Goal: Navigation & Orientation: Find specific page/section

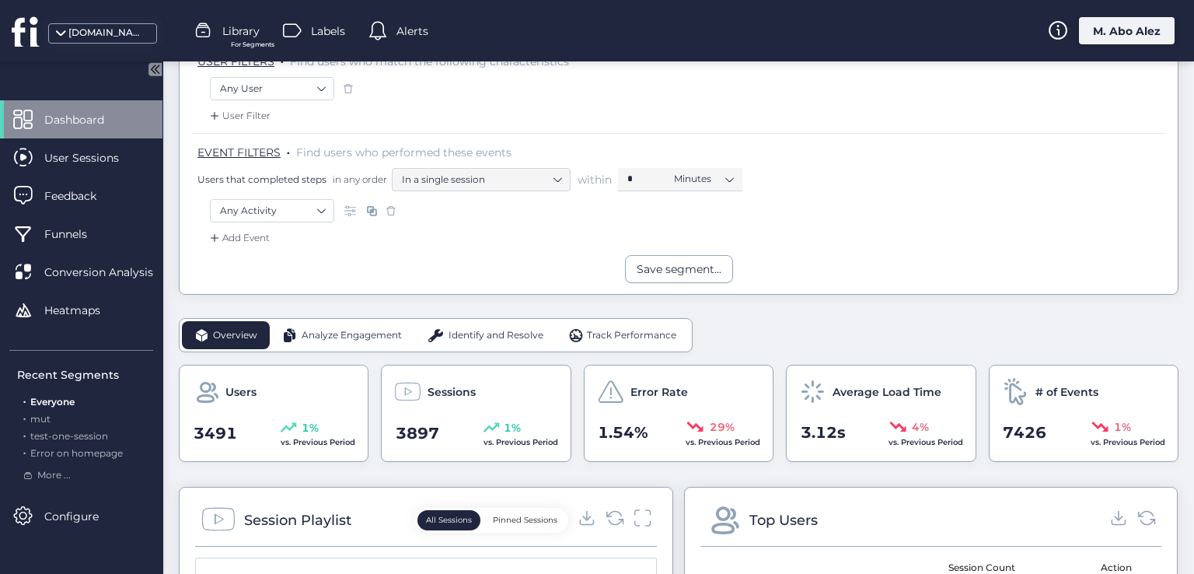
scroll to position [233, 0]
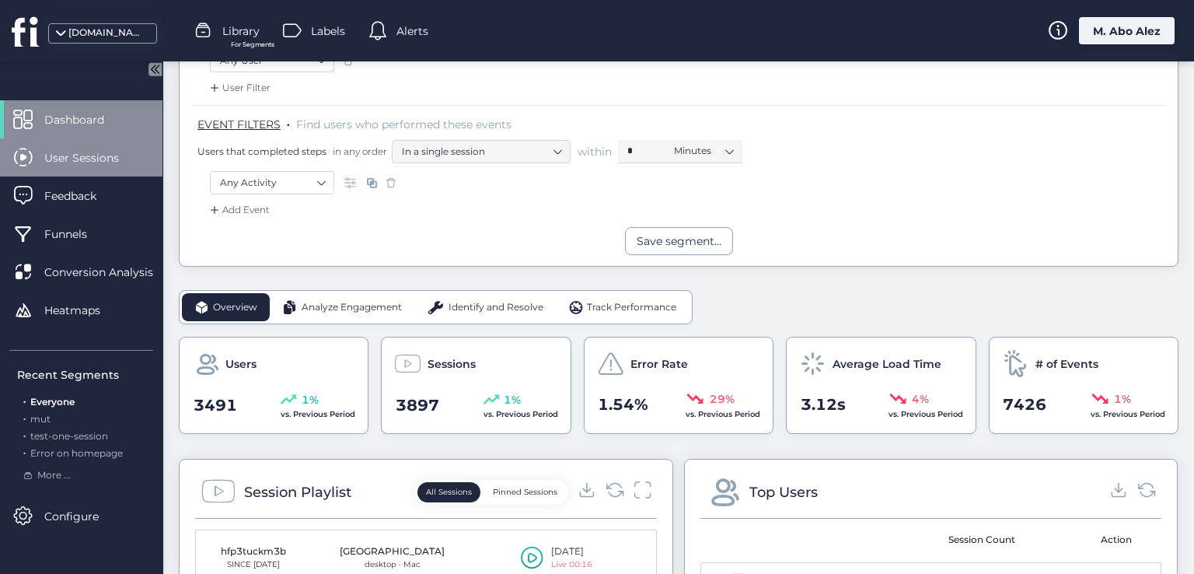
click at [81, 157] on span "User Sessions" at bounding box center [93, 157] width 98 height 17
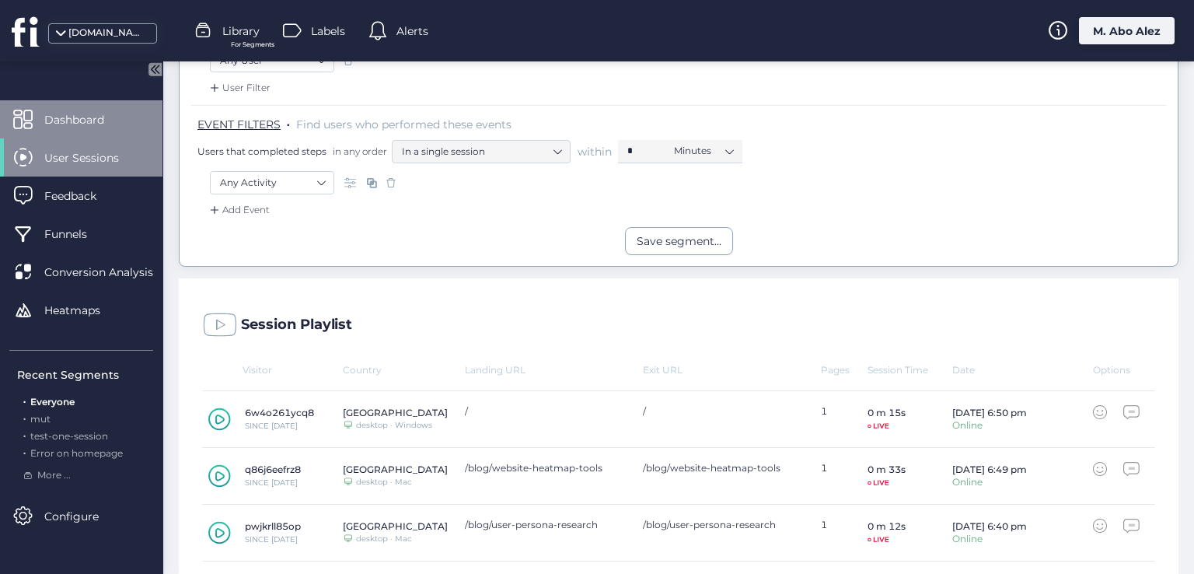
click at [79, 128] on div "Dashboard" at bounding box center [81, 119] width 163 height 38
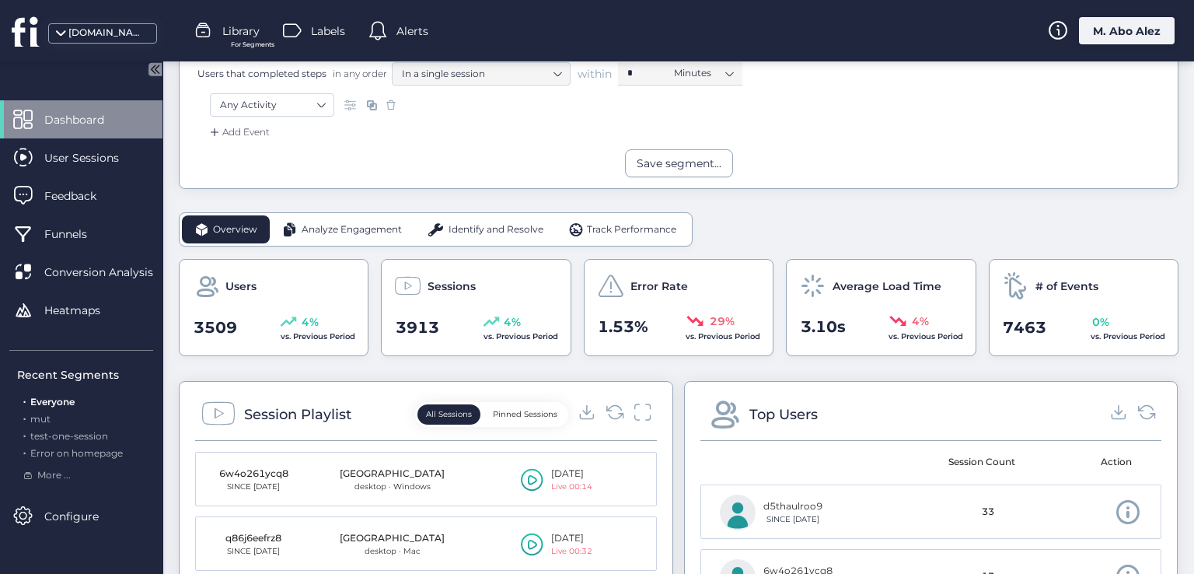
scroll to position [233, 0]
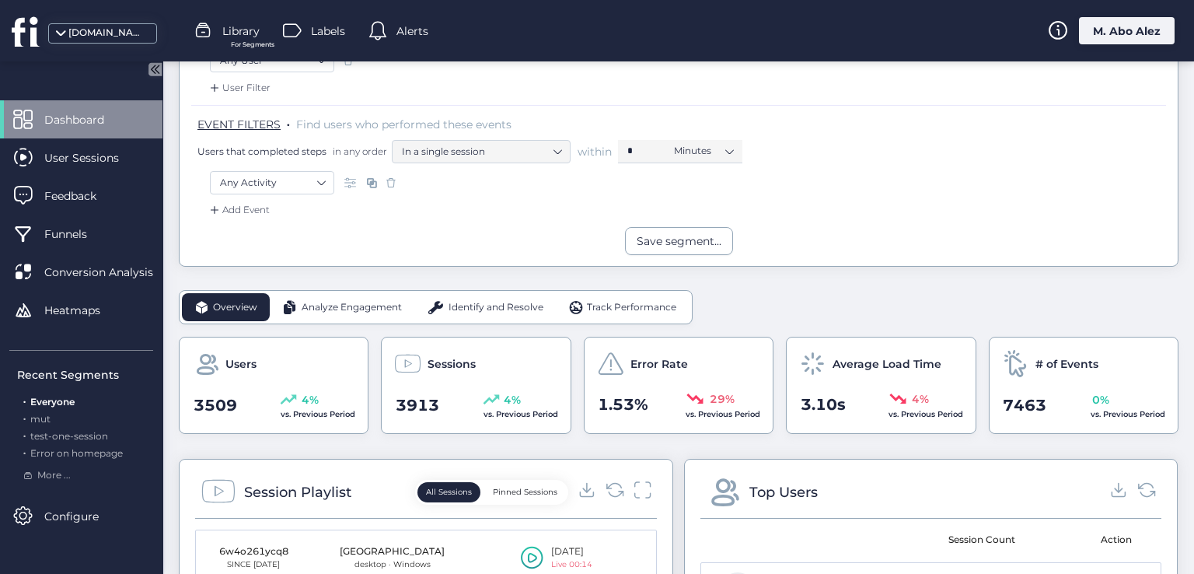
click at [498, 300] on span "Identify and Resolve" at bounding box center [496, 307] width 95 height 15
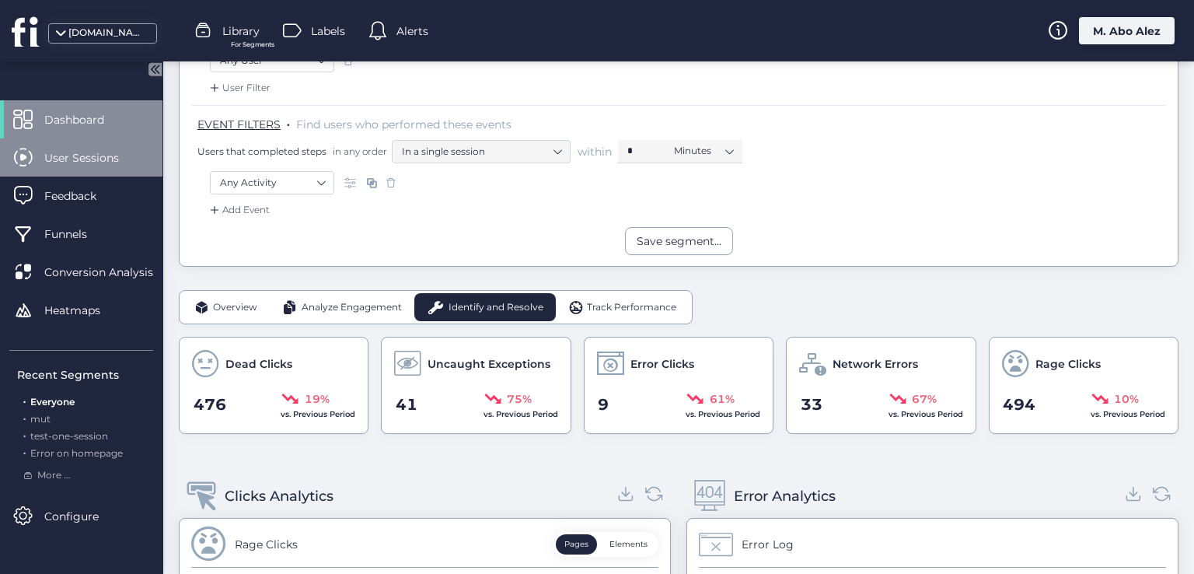
click at [112, 161] on span "User Sessions" at bounding box center [93, 157] width 98 height 17
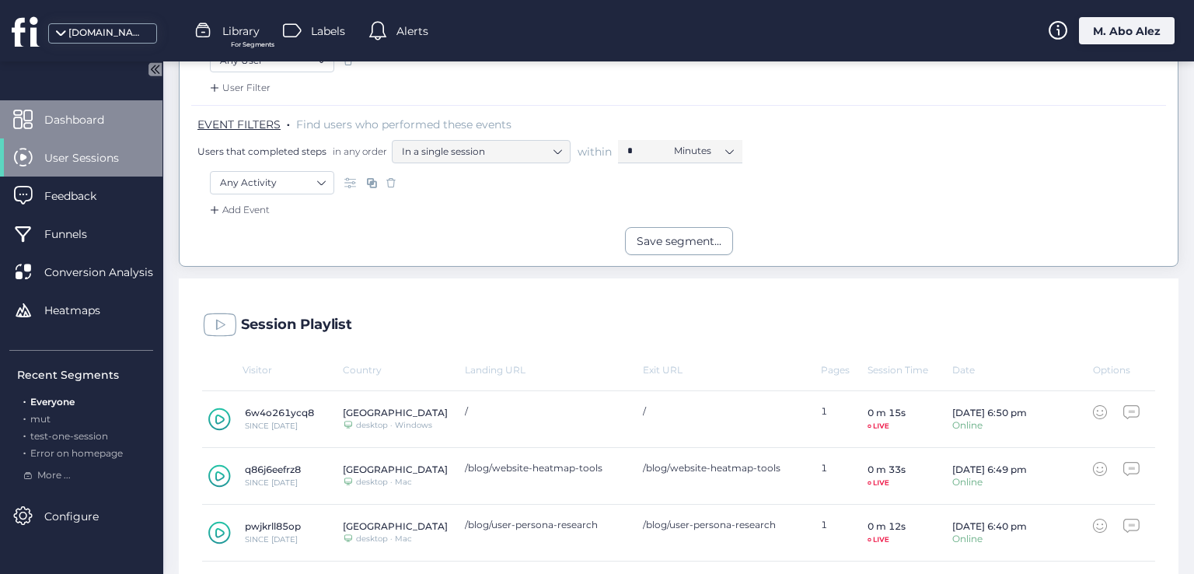
click at [99, 122] on span "Dashboard" at bounding box center [85, 119] width 83 height 17
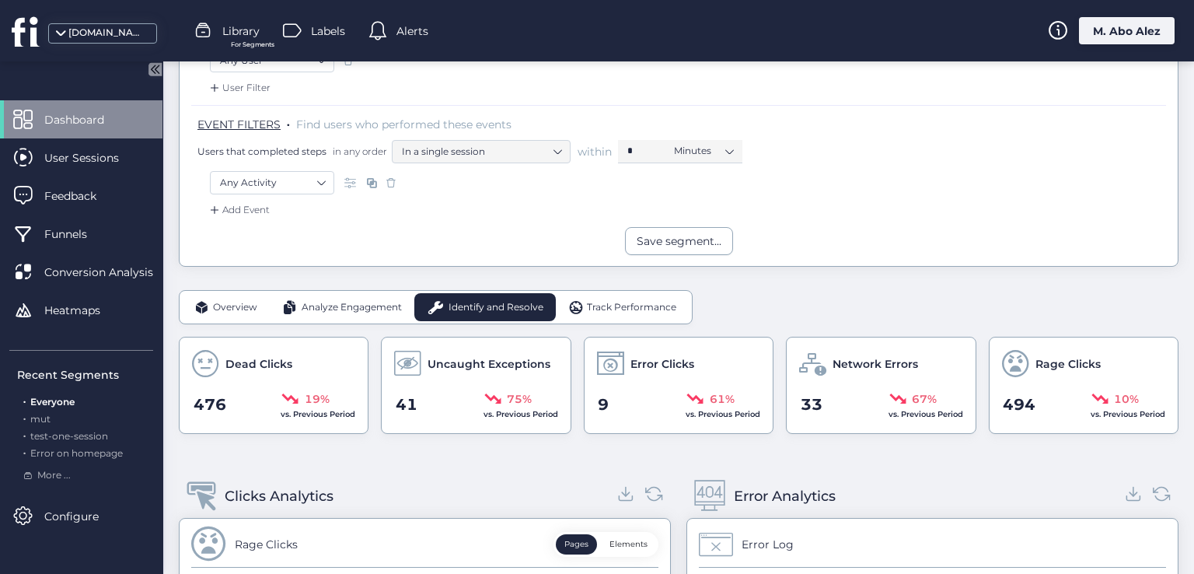
click at [331, 300] on span "Analyze Engagement" at bounding box center [352, 307] width 100 height 15
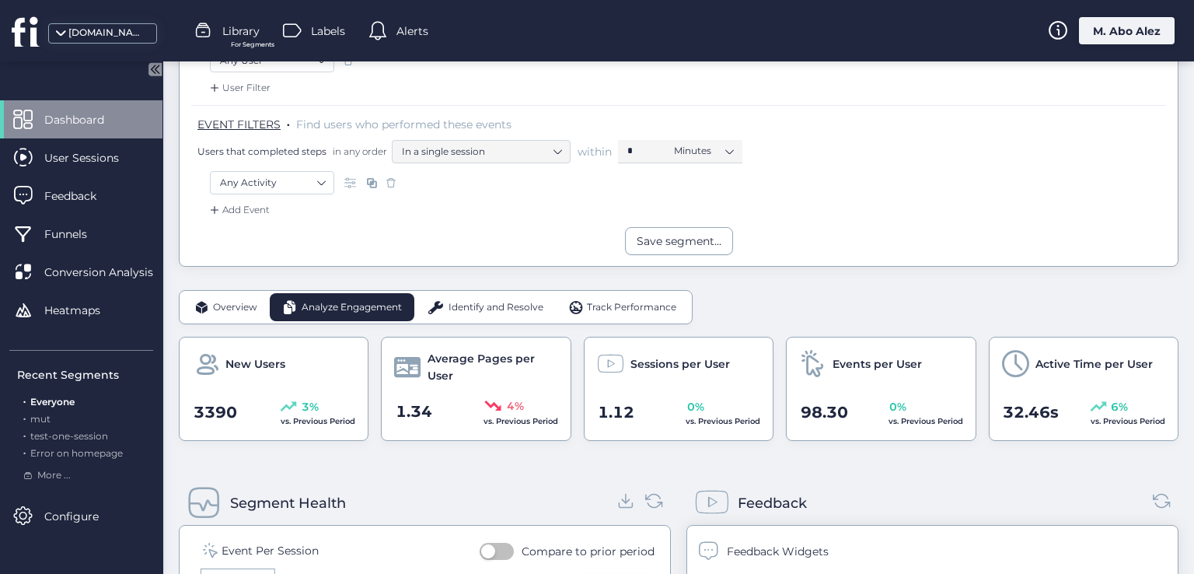
click at [220, 308] on span "Overview" at bounding box center [235, 307] width 44 height 15
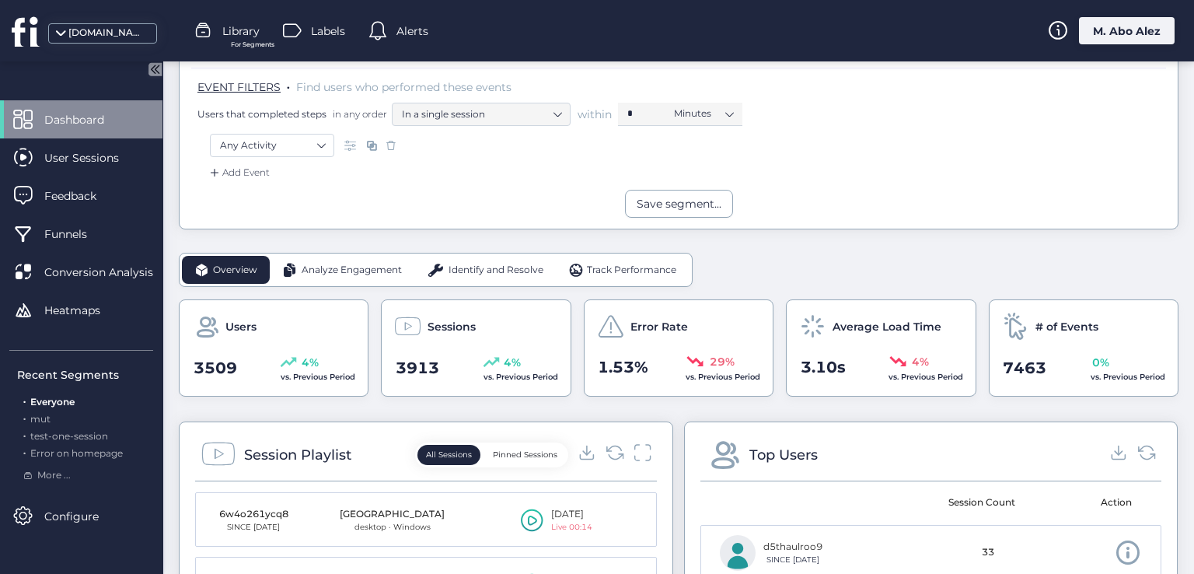
scroll to position [233, 0]
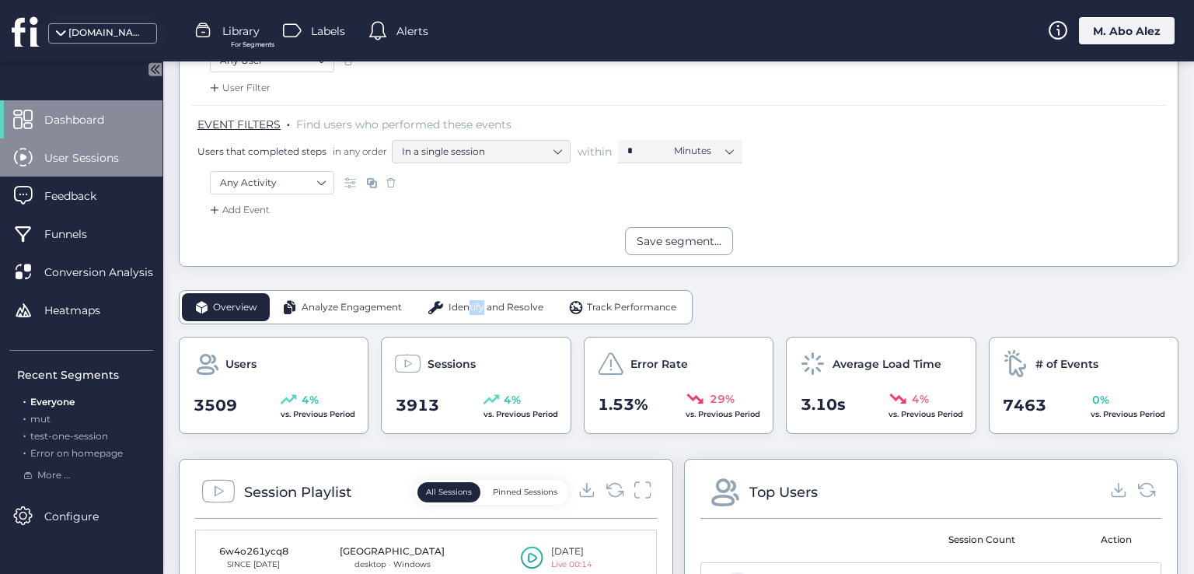
drag, startPoint x: 467, startPoint y: 306, endPoint x: 56, endPoint y: 154, distance: 437.7
click at [453, 306] on span "Identify and Resolve" at bounding box center [496, 307] width 95 height 15
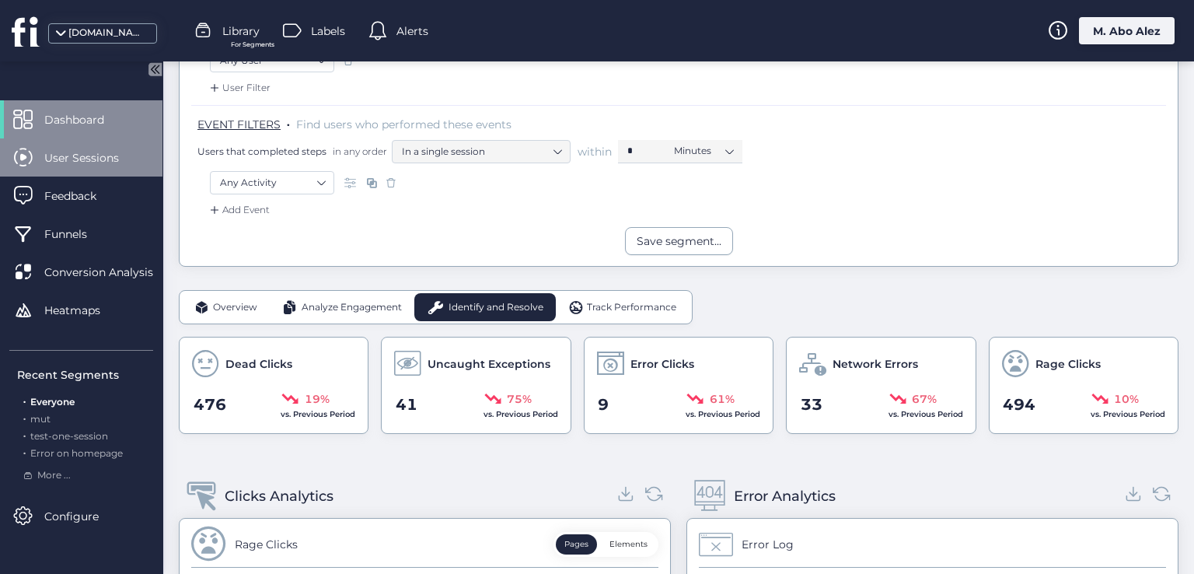
click at [92, 153] on span "User Sessions" at bounding box center [93, 157] width 98 height 17
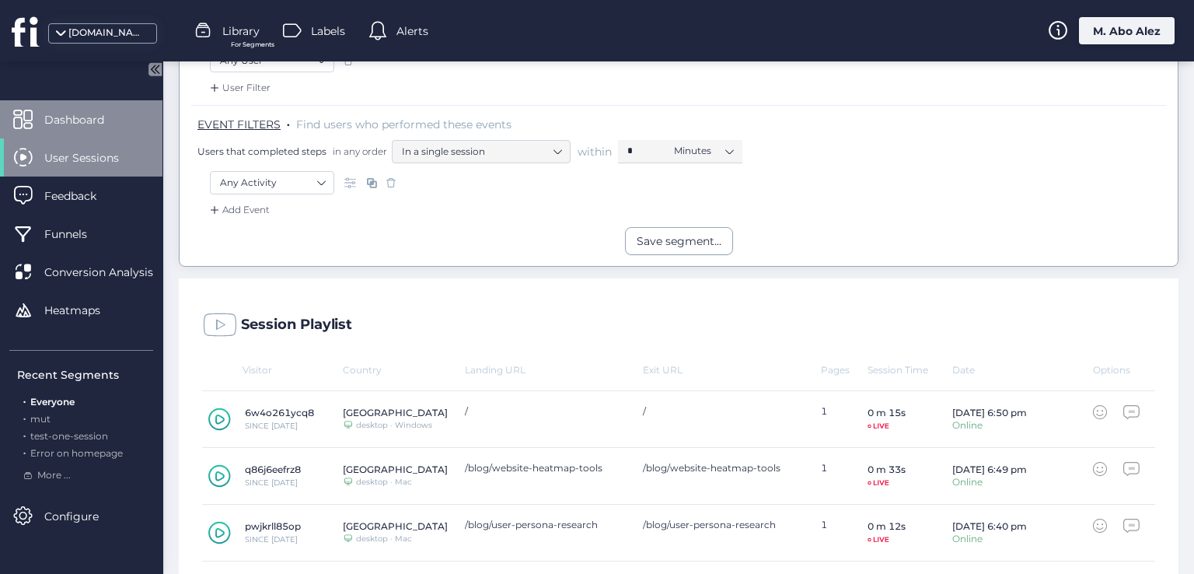
click at [90, 116] on span "Dashboard" at bounding box center [85, 119] width 83 height 17
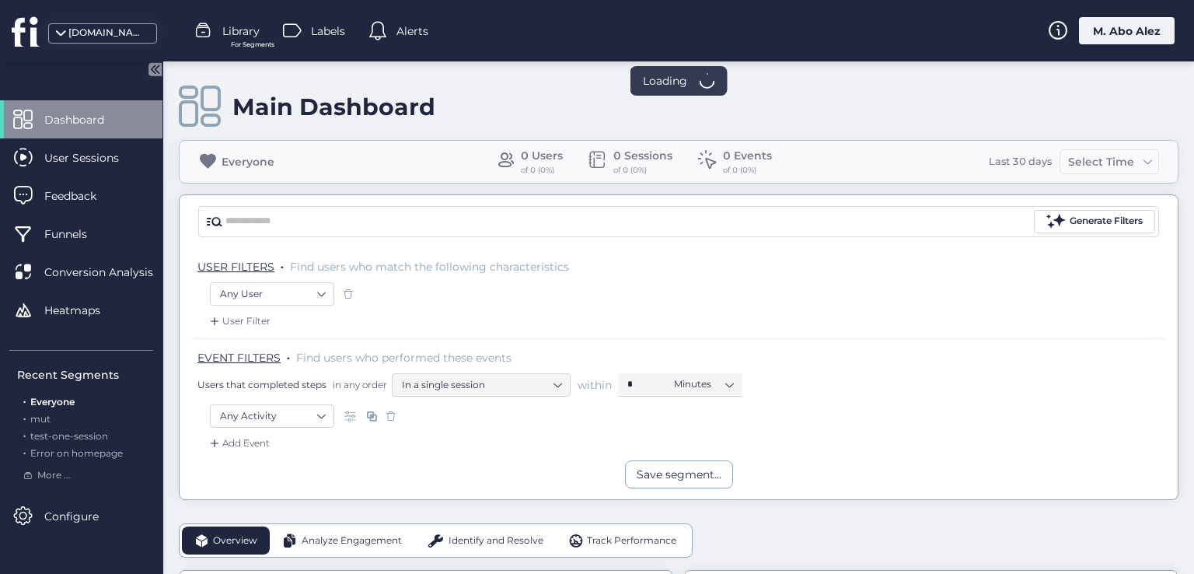
scroll to position [233, 0]
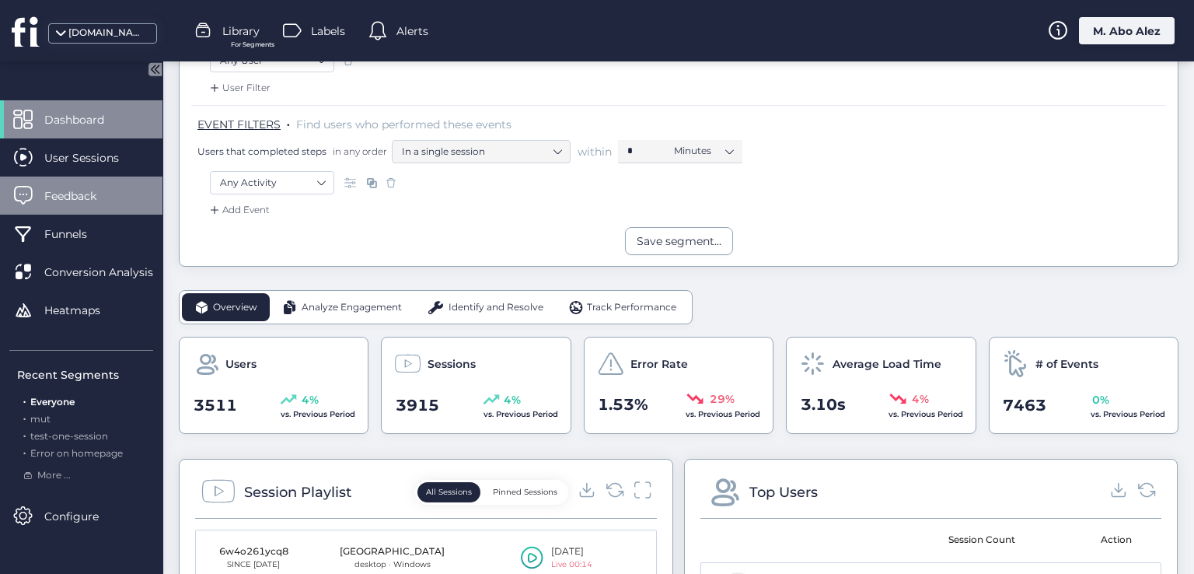
drag, startPoint x: 299, startPoint y: 301, endPoint x: 128, endPoint y: 194, distance: 201.5
click at [297, 300] on div "Analyze Engagement" at bounding box center [342, 307] width 145 height 28
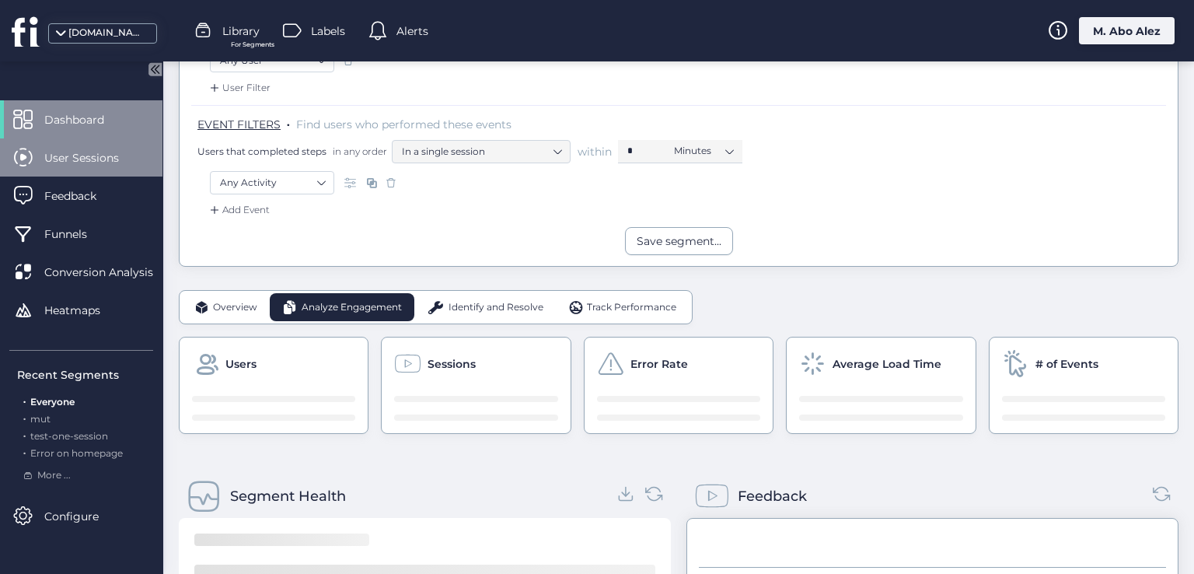
click at [101, 158] on span "User Sessions" at bounding box center [93, 157] width 98 height 17
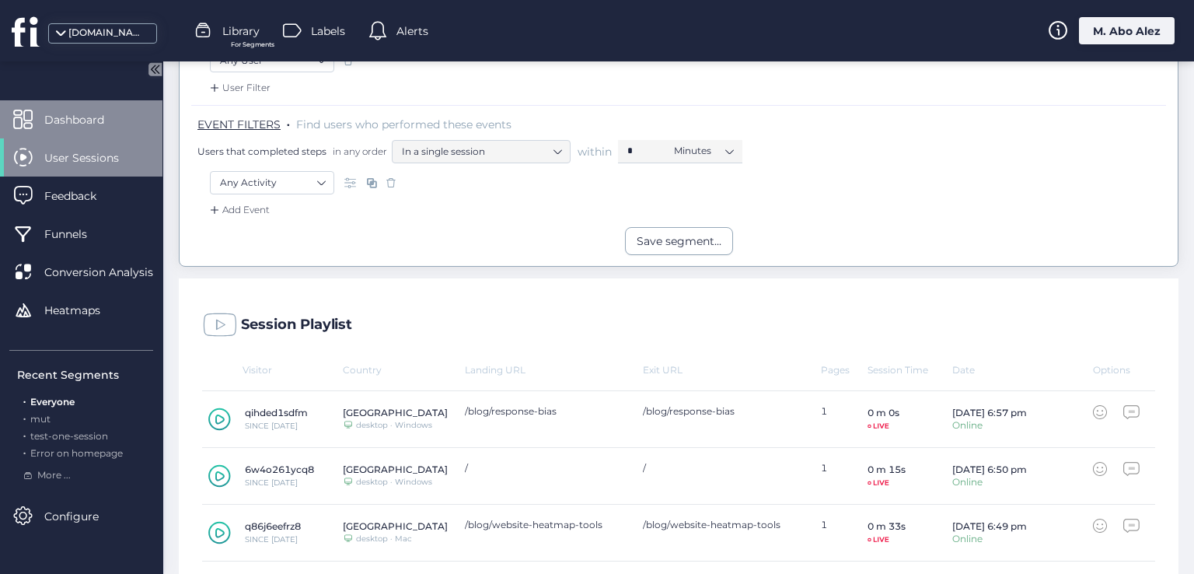
click at [107, 120] on span "Dashboard" at bounding box center [85, 119] width 83 height 17
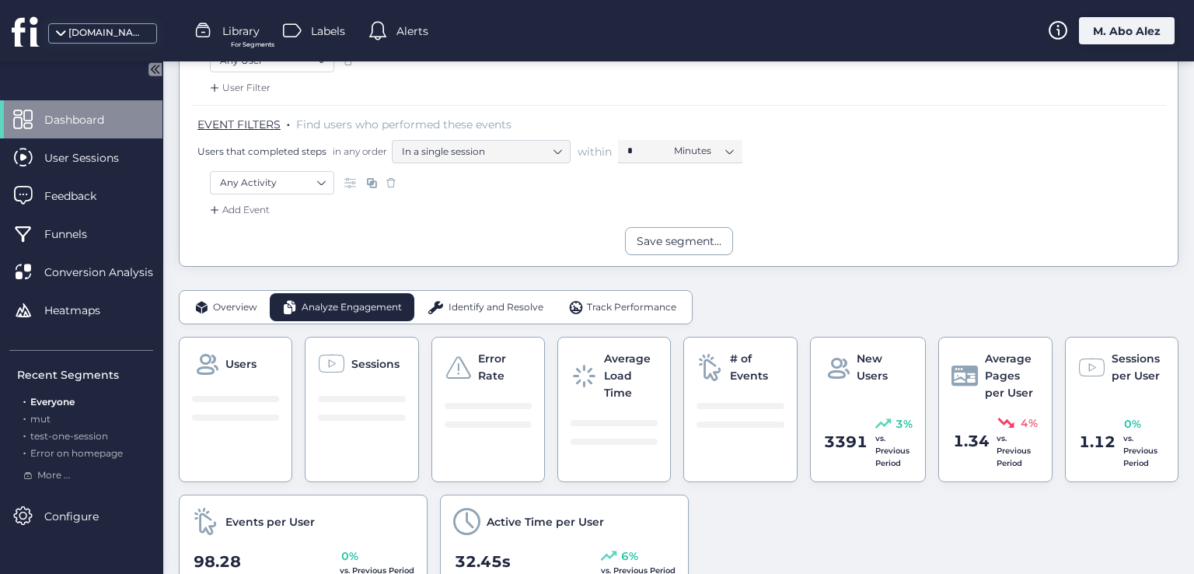
click at [468, 302] on span "Identify and Resolve" at bounding box center [496, 307] width 95 height 15
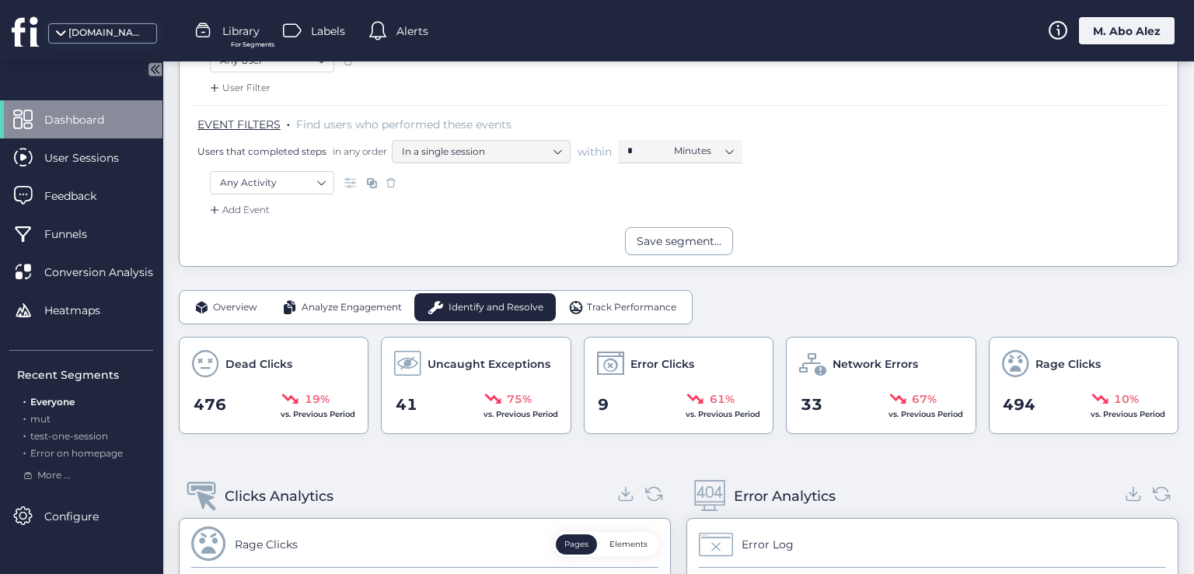
click at [619, 310] on span "Track Performance" at bounding box center [631, 307] width 89 height 15
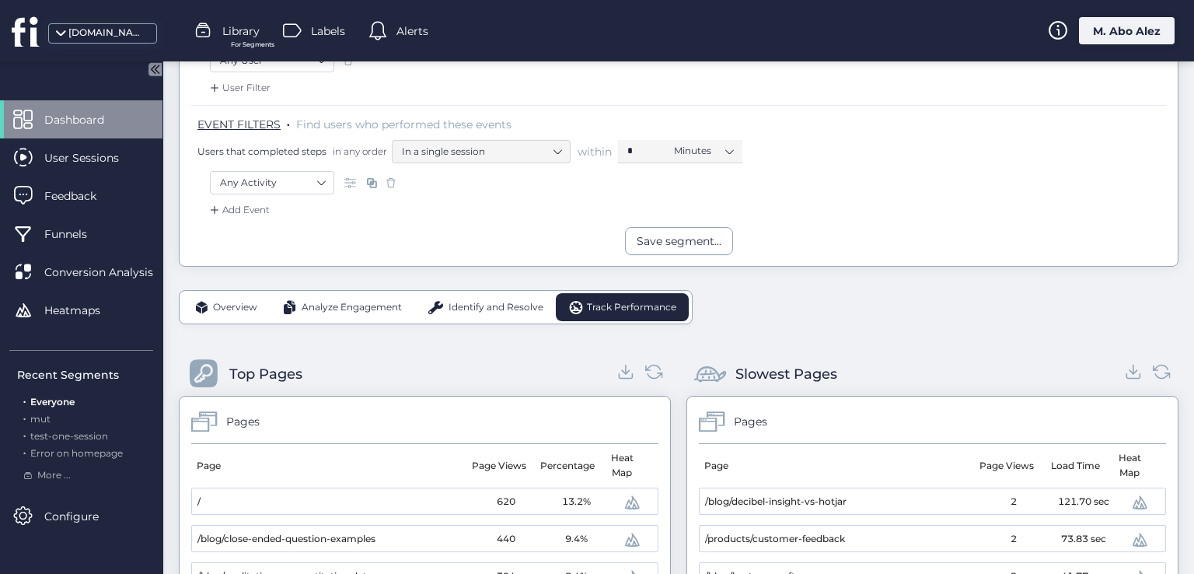
click at [375, 312] on span "Analyze Engagement" at bounding box center [352, 307] width 100 height 15
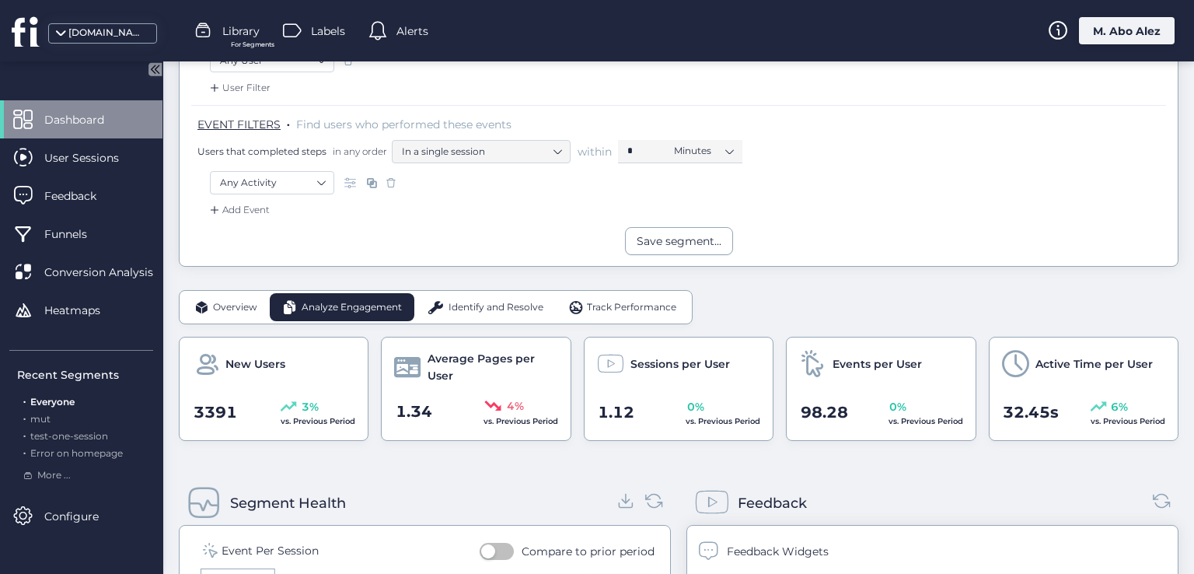
click at [445, 309] on div "Identify and Resolve" at bounding box center [485, 307] width 142 height 28
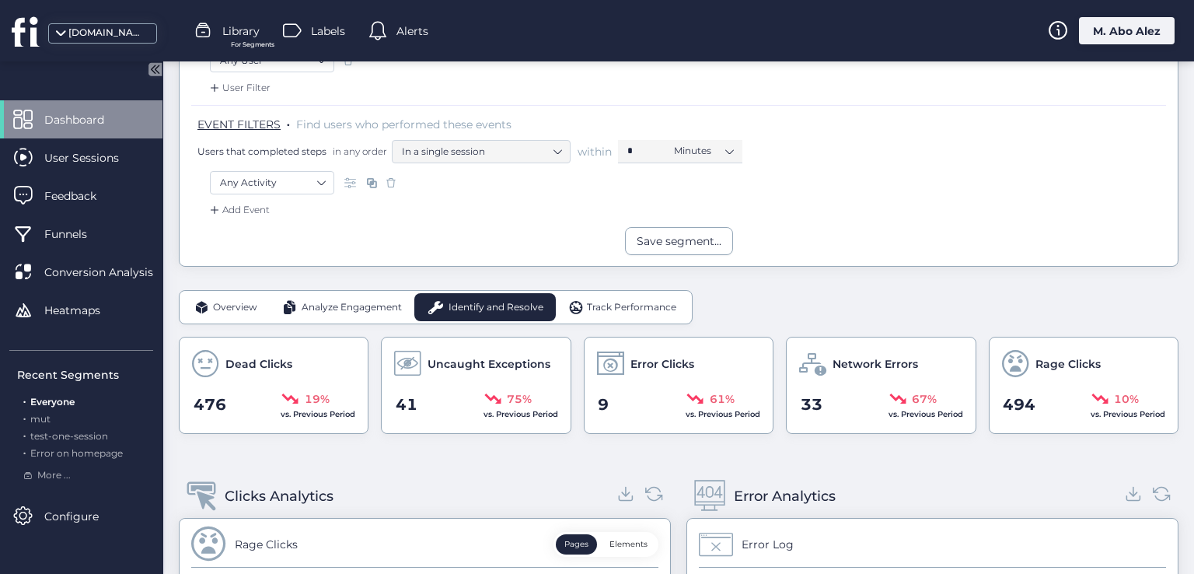
drag, startPoint x: 611, startPoint y: 303, endPoint x: 95, endPoint y: 128, distance: 545.4
click at [603, 303] on span "Track Performance" at bounding box center [631, 307] width 89 height 15
click at [81, 156] on span "User Sessions" at bounding box center [93, 157] width 98 height 17
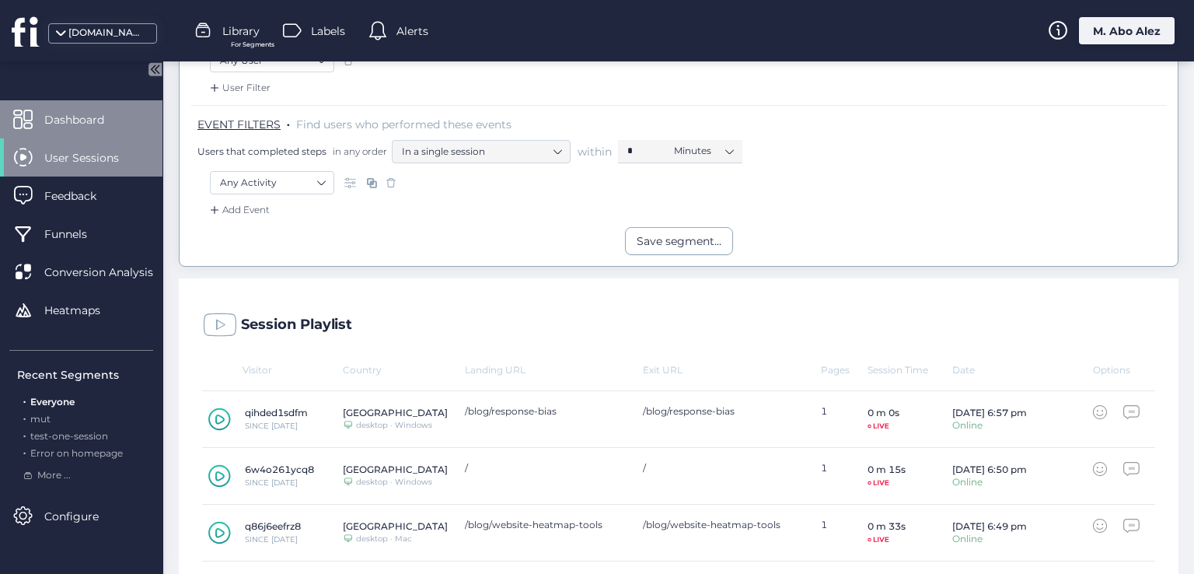
click at [89, 111] on span "Dashboard" at bounding box center [85, 119] width 83 height 17
